Goal: Task Accomplishment & Management: Use online tool/utility

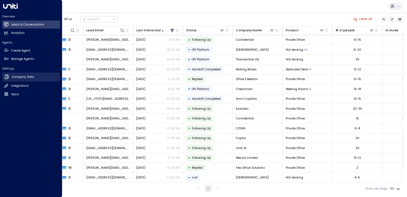
click at [14, 78] on h2 "Company Data" at bounding box center [23, 77] width 22 height 4
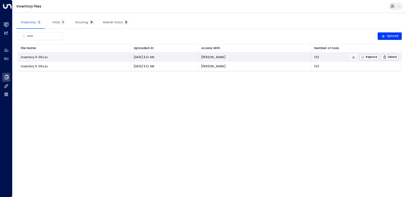
click at [55, 57] on td "Inventory 11-08.csv" at bounding box center [74, 57] width 113 height 9
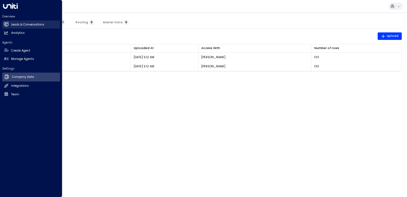
click at [16, 21] on link "Leads & Conversations Leads & Conversations" at bounding box center [31, 24] width 58 height 8
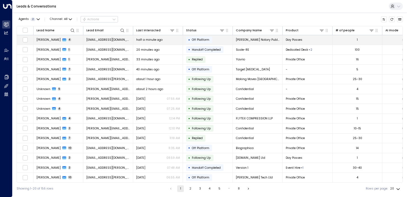
click at [46, 40] on span "[PERSON_NAME]" at bounding box center [49, 40] width 24 height 4
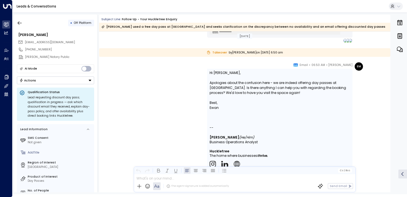
scroll to position [701, 0]
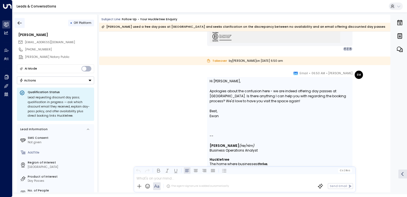
click at [19, 22] on icon "button" at bounding box center [20, 23] width 6 height 6
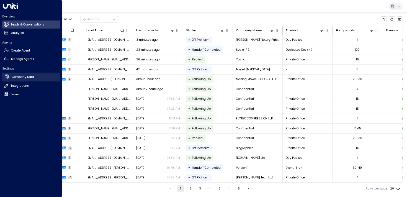
click at [12, 79] on h2 "Company Data" at bounding box center [23, 77] width 22 height 4
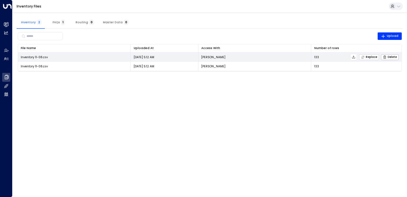
click at [370, 56] on span "Replace" at bounding box center [369, 57] width 16 height 4
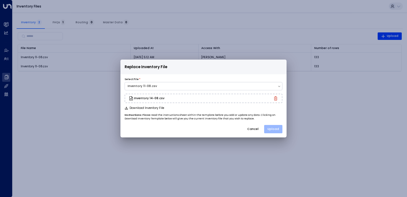
click at [271, 128] on button "Upload" at bounding box center [273, 129] width 18 height 8
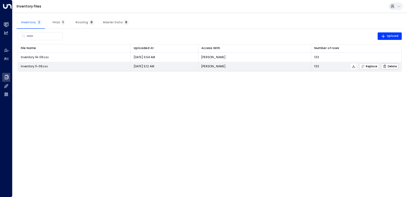
click at [362, 66] on icon "button" at bounding box center [363, 66] width 4 height 4
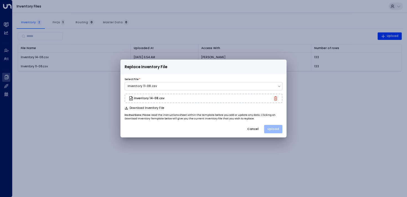
click at [278, 127] on button "Upload" at bounding box center [273, 129] width 18 height 8
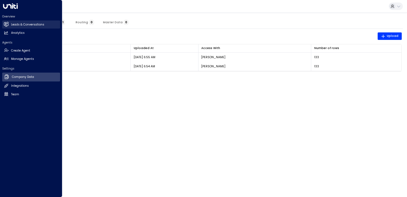
click at [10, 23] on link "Leads & Conversations Leads & Conversations" at bounding box center [31, 24] width 58 height 8
